Goal: Information Seeking & Learning: Find specific fact

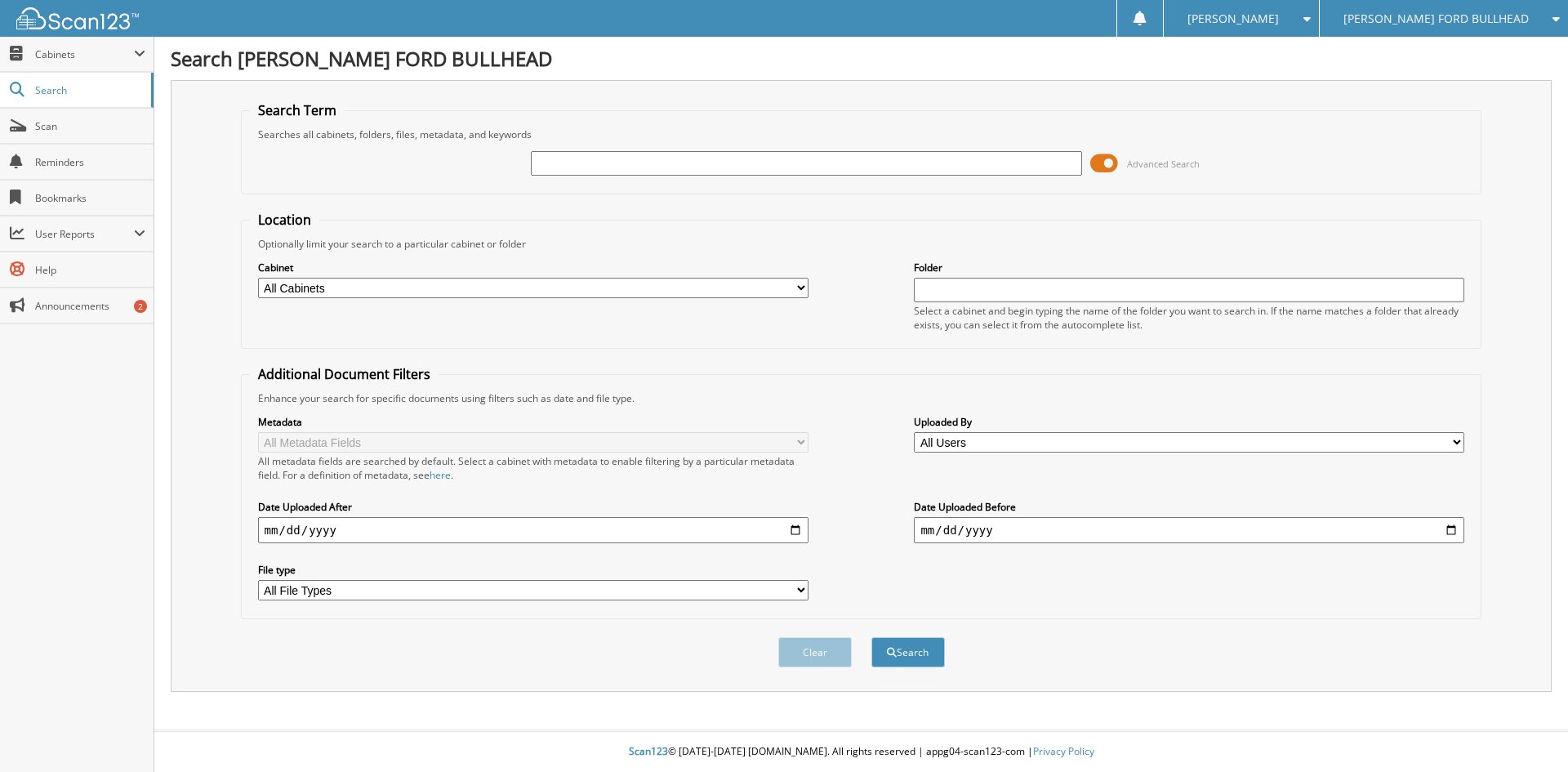
click at [569, 162] on input "text" at bounding box center [806, 163] width 550 height 24
type input "B42755A"
click at [871, 637] on button "Search" at bounding box center [908, 652] width 73 height 30
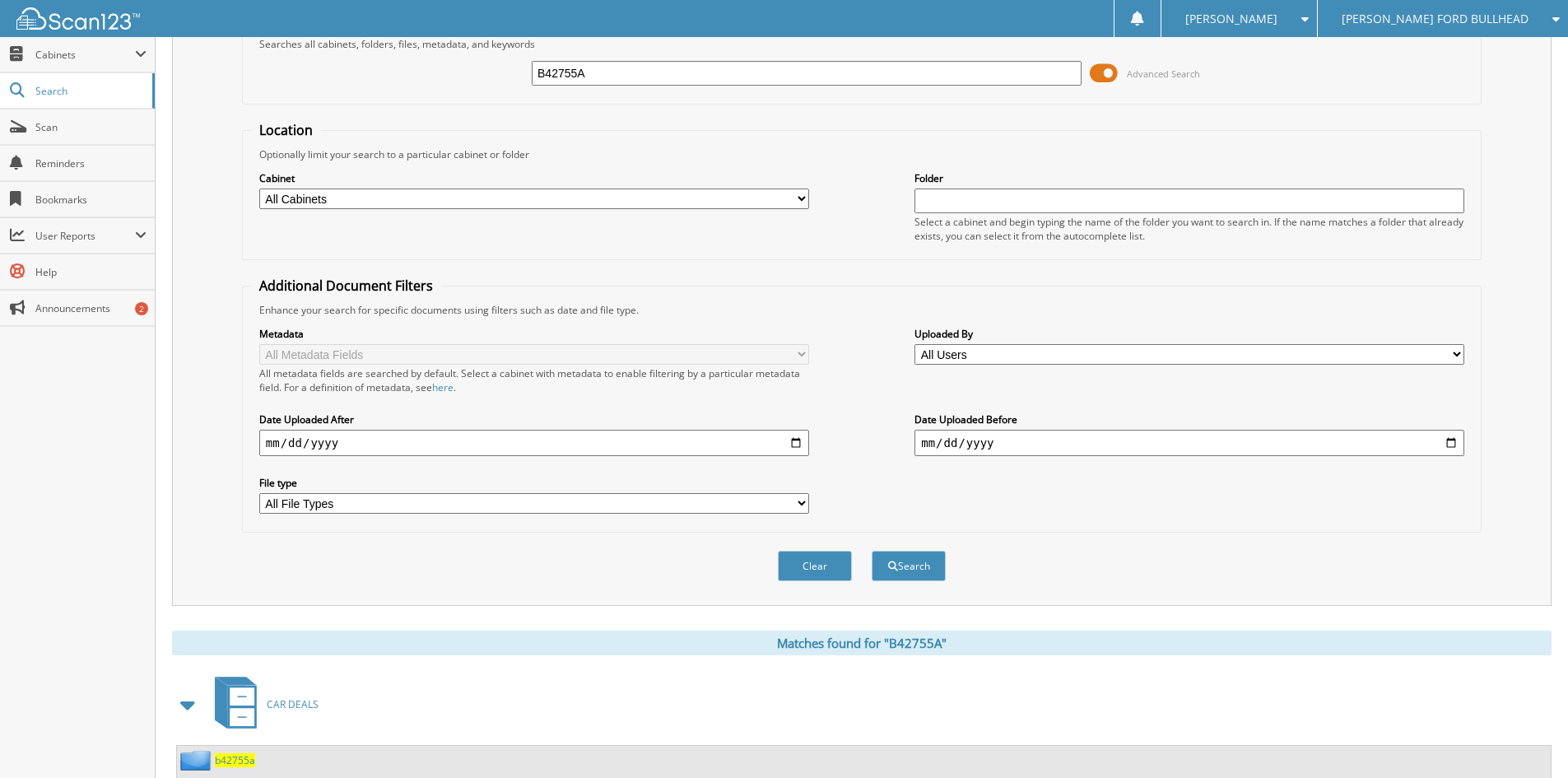
scroll to position [162, 0]
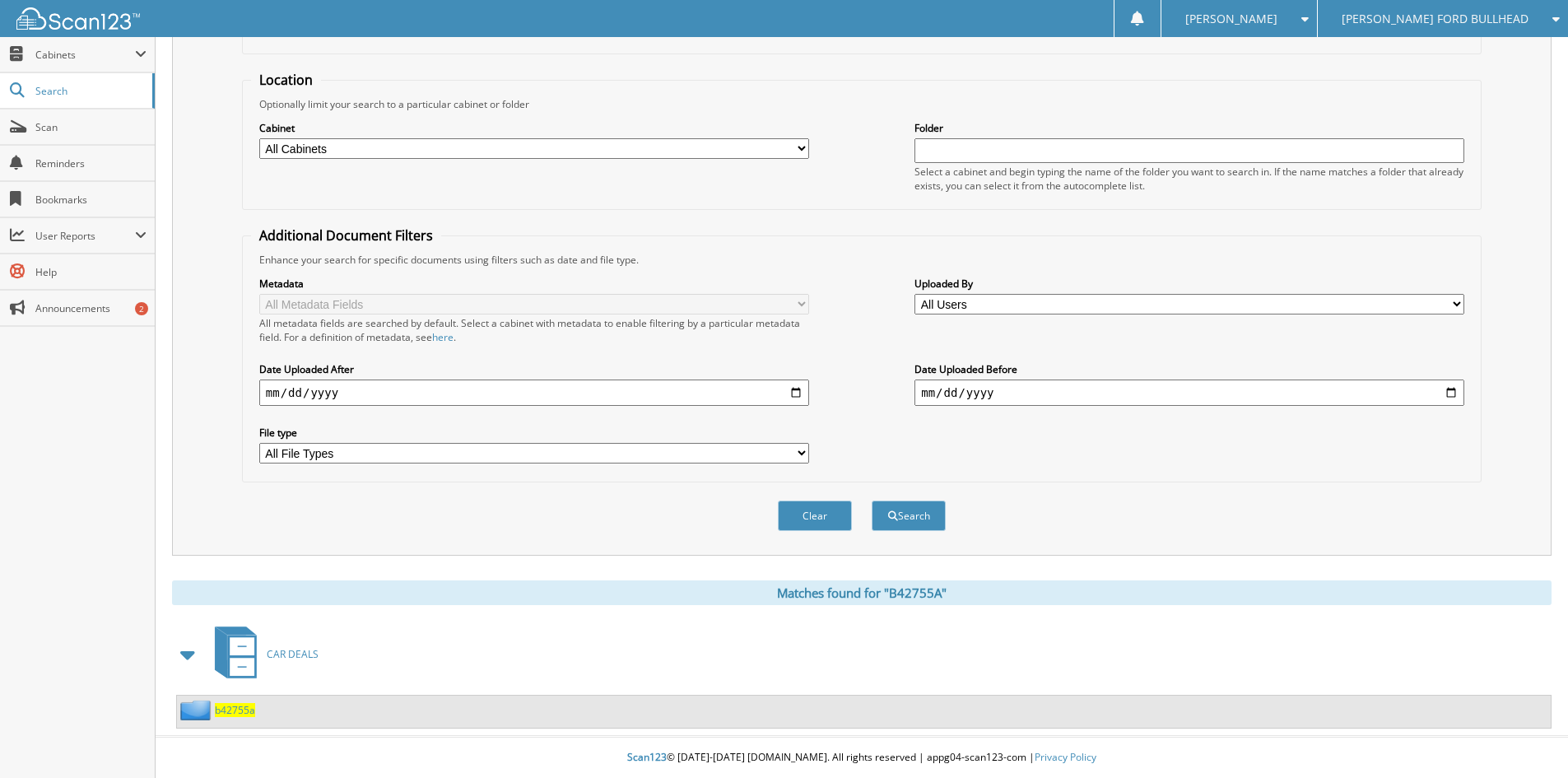
click at [236, 712] on span "b42755a" at bounding box center [235, 710] width 40 height 14
